Goal: Task Accomplishment & Management: Manage account settings

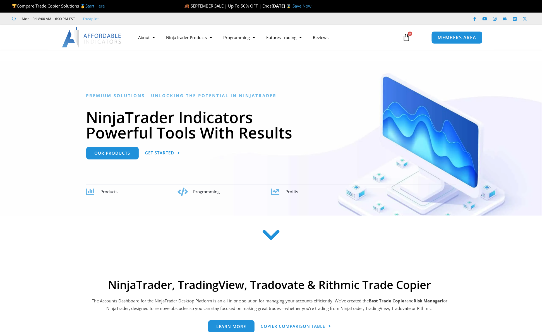
click at [467, 35] on span "MEMBERS AREA" at bounding box center [457, 37] width 38 height 5
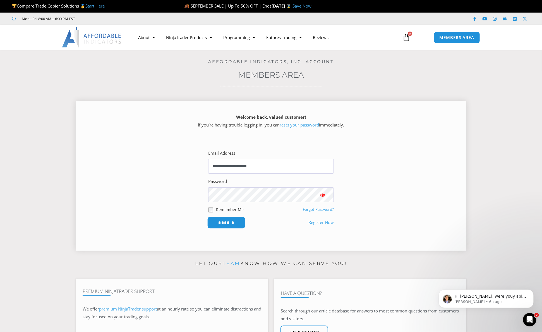
click at [226, 223] on input "******" at bounding box center [226, 223] width 38 height 12
click at [452, 37] on span "MEMBERS AREA" at bounding box center [457, 37] width 38 height 5
click at [531, 316] on icon "Open Intercom Messenger" at bounding box center [529, 318] width 9 height 9
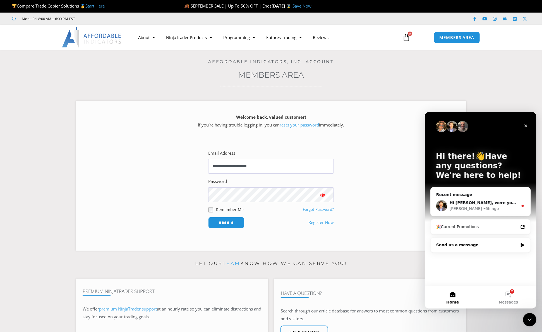
click at [522, 244] on icon "Intercom messenger" at bounding box center [522, 245] width 3 height 4
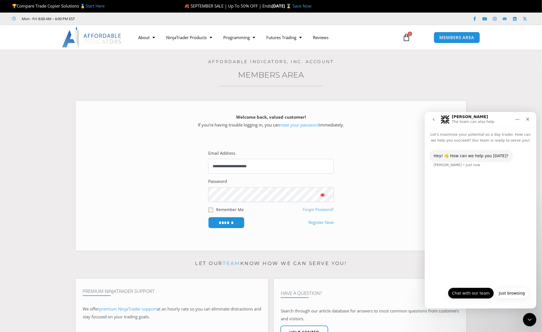
click at [469, 294] on button "Chat with our team" at bounding box center [471, 292] width 46 height 11
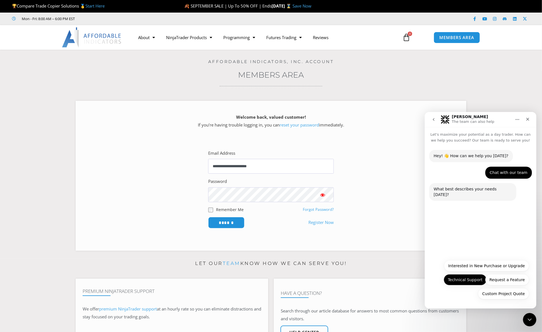
click at [472, 280] on button "Technical Support" at bounding box center [465, 279] width 43 height 11
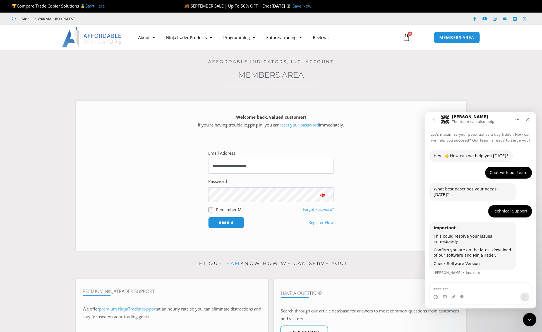
click at [464, 261] on link "Check Software Version" at bounding box center [457, 263] width 46 height 4
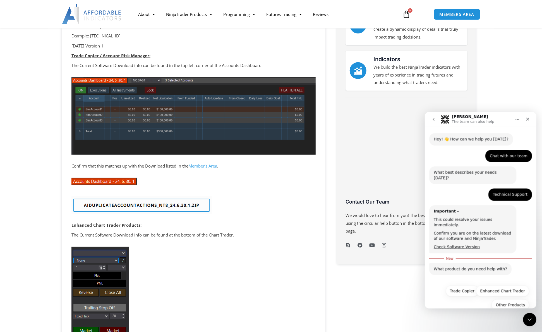
scroll to position [118, 0]
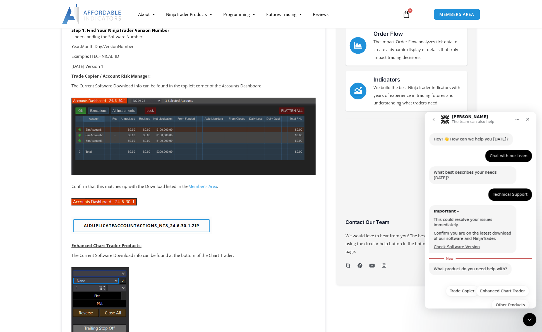
click at [143, 224] on img at bounding box center [141, 226] width 140 height 18
click at [103, 201] on img at bounding box center [104, 201] width 66 height 7
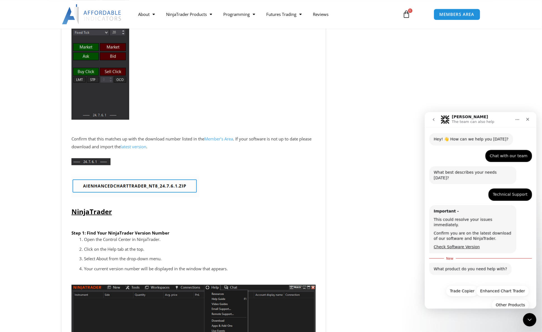
scroll to position [314, 0]
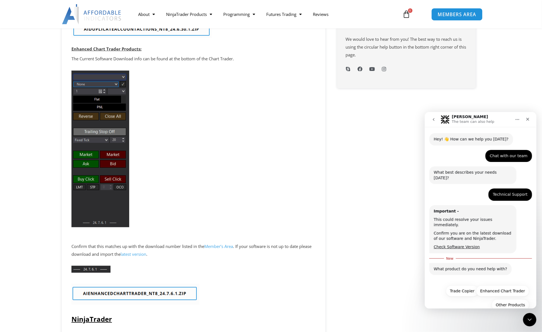
click at [463, 15] on span "MEMBERS AREA" at bounding box center [457, 14] width 38 height 5
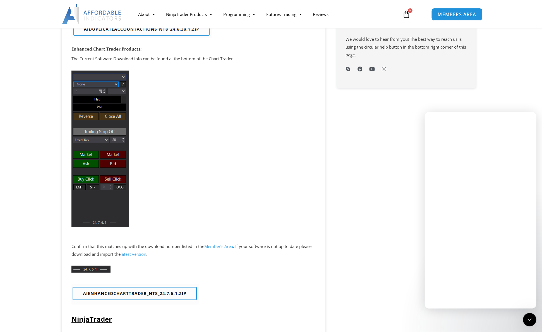
scroll to position [0, 0]
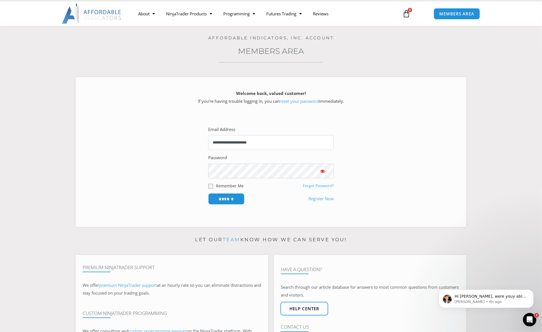
scroll to position [78, 0]
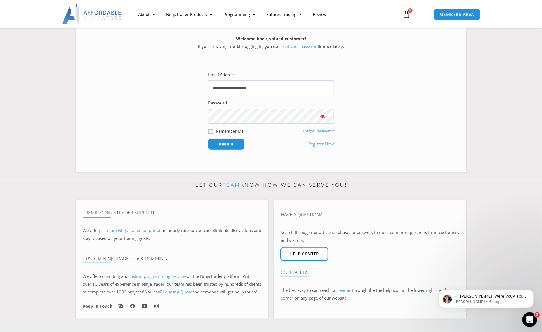
click at [529, 319] on icon "Open Intercom Messenger" at bounding box center [529, 318] width 9 height 9
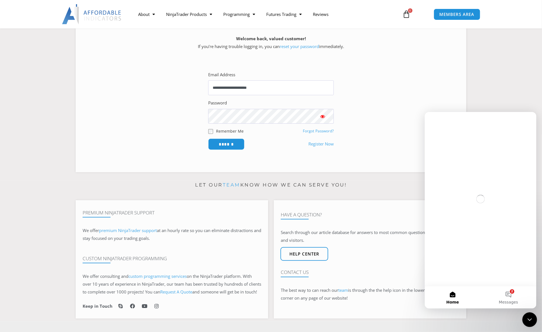
scroll to position [0, 0]
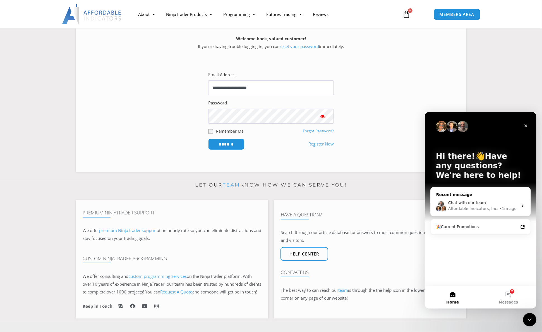
click at [524, 206] on icon "Intercom messenger" at bounding box center [523, 205] width 4 height 4
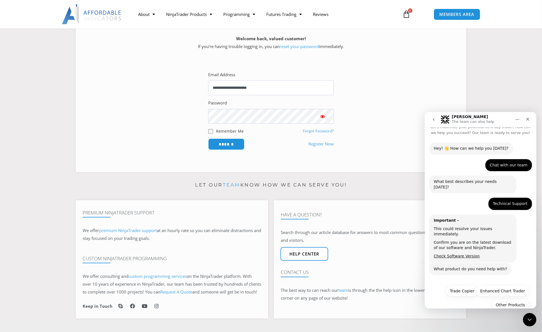
scroll to position [8, 0]
click at [468, 285] on button "Trade Copier" at bounding box center [462, 290] width 33 height 11
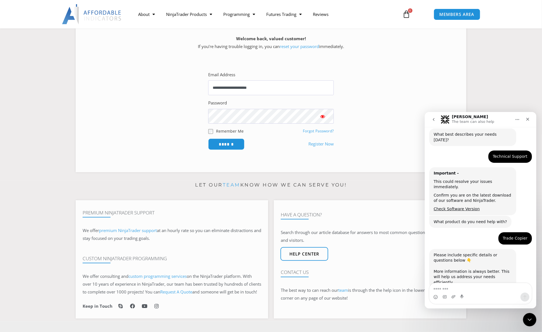
scroll to position [55, 0]
click at [457, 288] on textarea "Message…" at bounding box center [480, 287] width 102 height 9
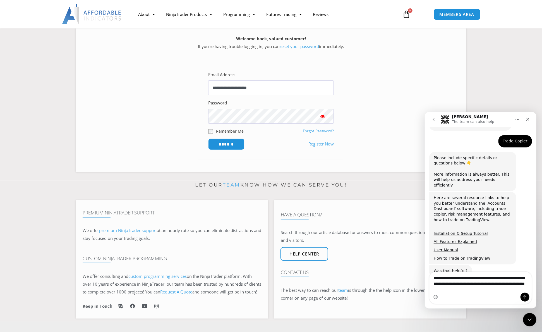
scroll to position [152, 0]
type textarea "**********"
click at [528, 295] on button "Send a message…" at bounding box center [525, 296] width 9 height 9
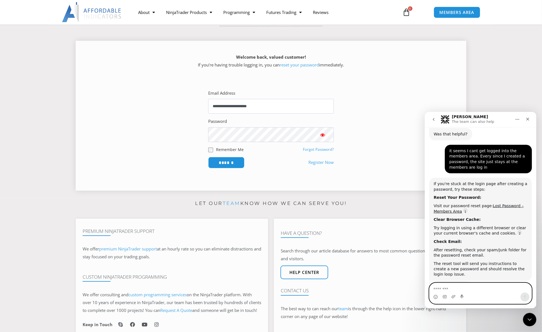
scroll to position [39, 0]
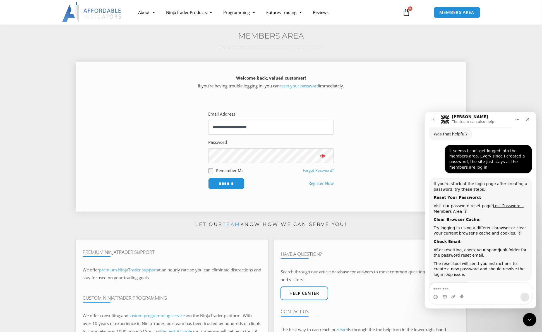
click at [301, 85] on link "reset your password" at bounding box center [299, 86] width 39 height 6
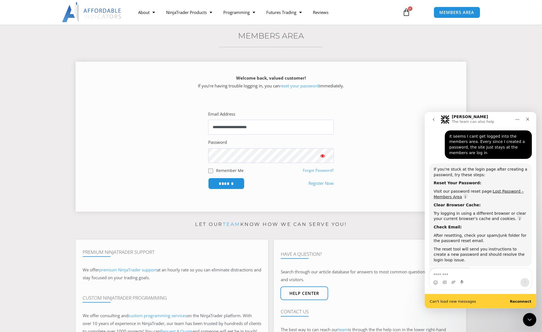
scroll to position [303, 0]
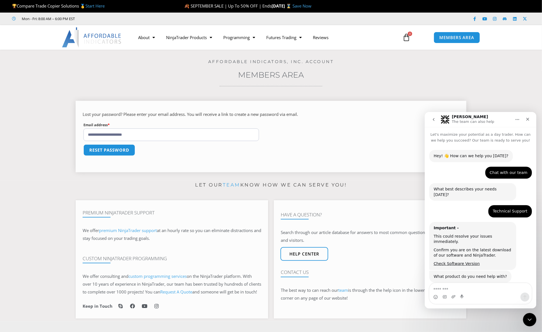
scroll to position [283, 0]
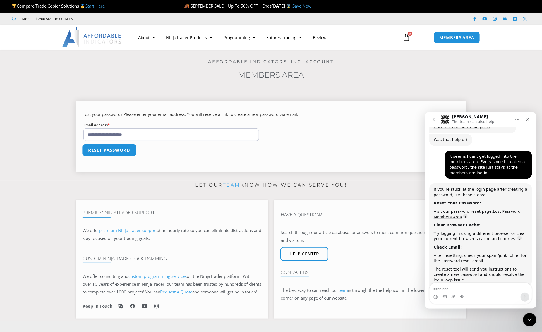
click at [115, 149] on button "Reset password" at bounding box center [109, 150] width 54 height 12
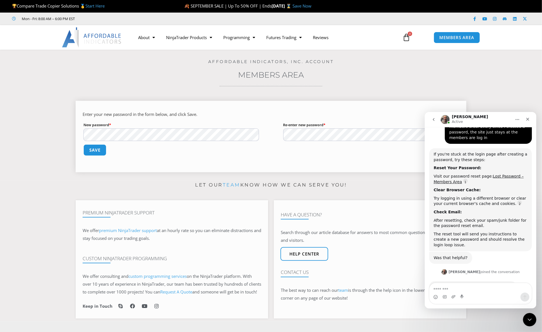
scroll to position [340, 0]
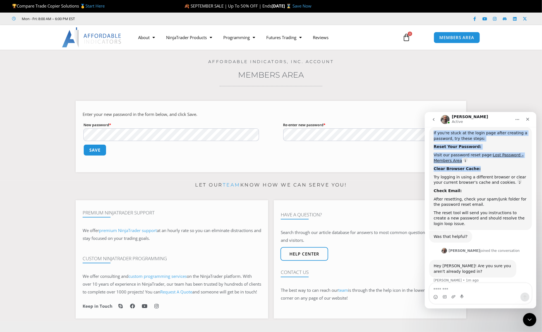
drag, startPoint x: 496, startPoint y: 117, endPoint x: 506, endPoint y: 143, distance: 28.6
click at [506, 143] on div "Joel Active Let's maximize your potential as a day trader. How can we help you …" at bounding box center [481, 210] width 112 height 197
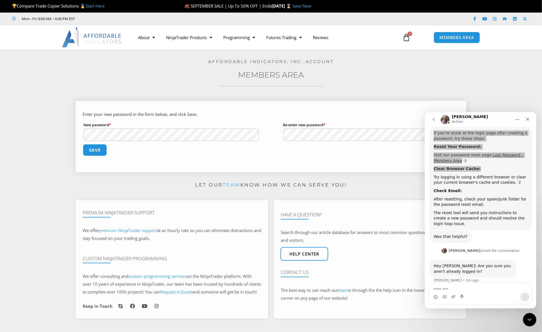
click at [96, 151] on button "Save" at bounding box center [95, 150] width 24 height 12
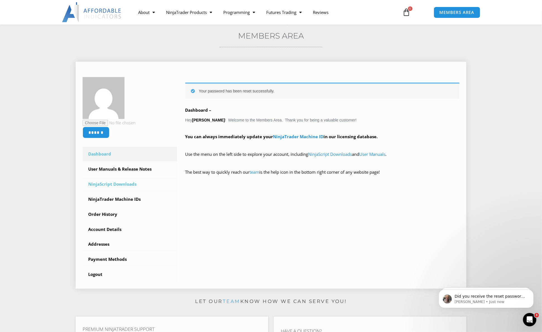
click at [132, 185] on link "NinjaScript Downloads" at bounding box center [130, 184] width 94 height 15
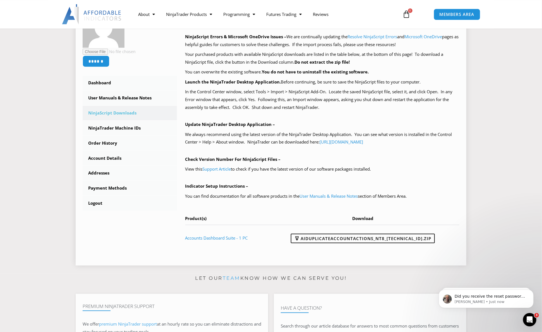
scroll to position [118, 0]
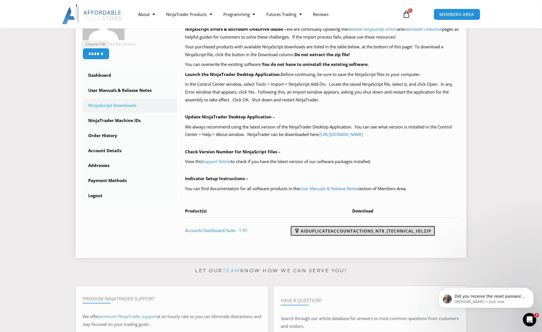
click at [366, 230] on link "AIDuplicateAccountActions_NT8_[TECHNICAL_ID].zip" at bounding box center [363, 230] width 144 height 9
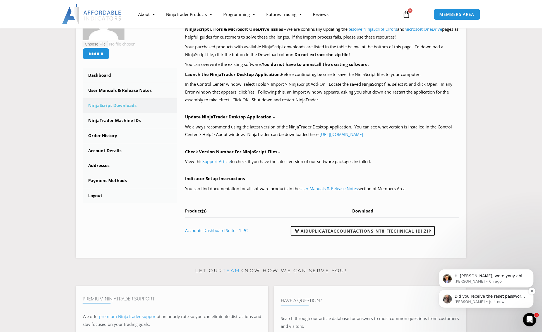
click at [468, 301] on p "[PERSON_NAME] • Just now" at bounding box center [491, 301] width 72 height 5
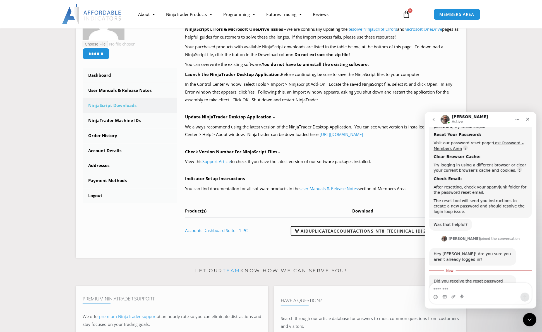
scroll to position [351, 0]
click at [465, 295] on div "Intercom messenger" at bounding box center [480, 296] width 102 height 9
click at [460, 289] on textarea "Message…" at bounding box center [480, 287] width 102 height 9
type textarea "**********"
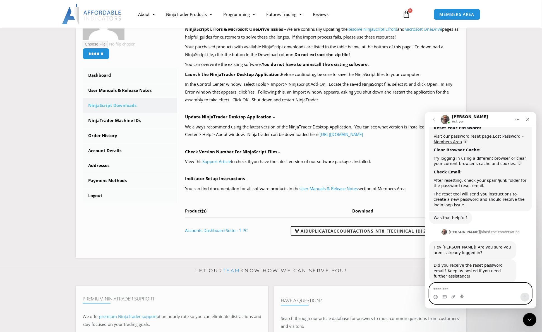
scroll to position [359, 0]
click at [528, 119] on icon "Close" at bounding box center [527, 119] width 3 height 3
